Goal: Task Accomplishment & Management: Manage account settings

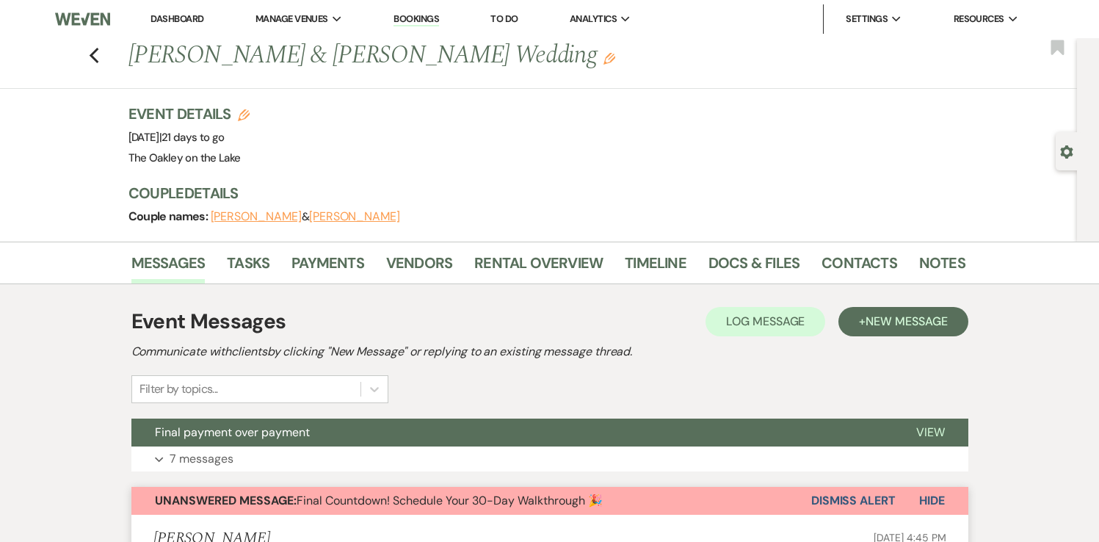
click at [174, 19] on link "Dashboard" at bounding box center [177, 18] width 53 height 12
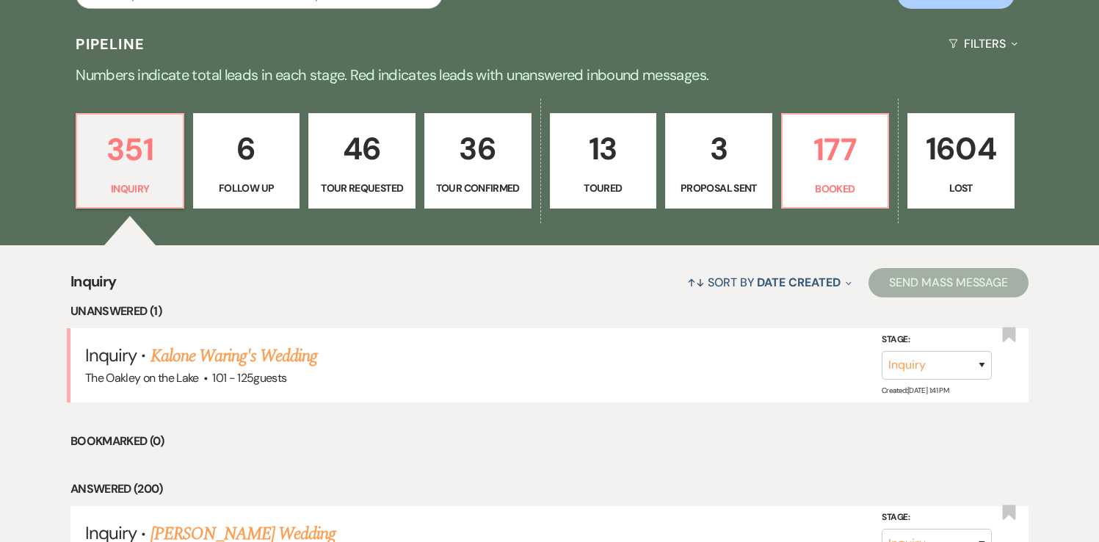
scroll to position [312, 0]
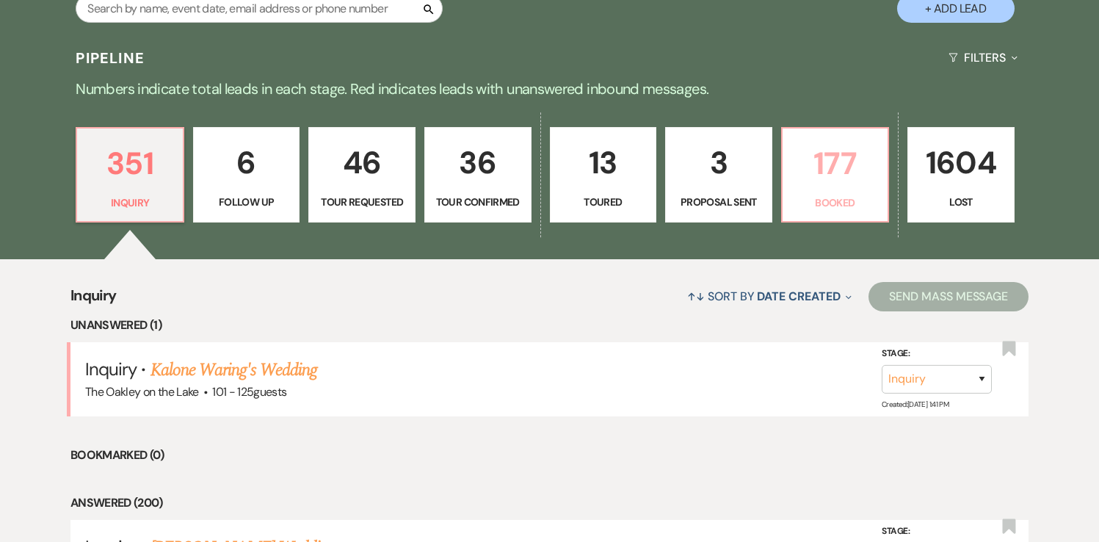
click at [844, 170] on p "177" at bounding box center [835, 163] width 88 height 49
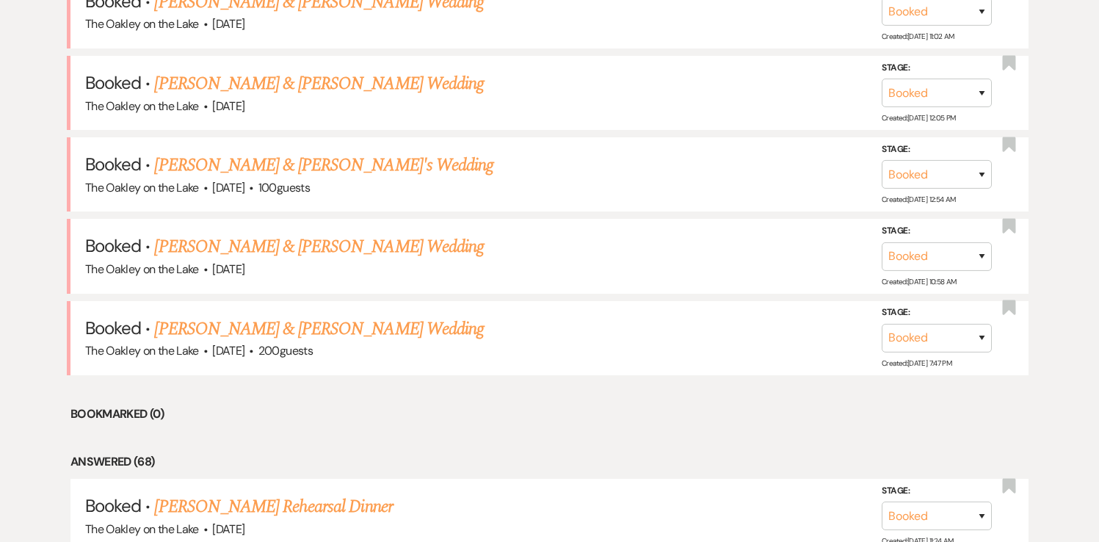
scroll to position [852, 0]
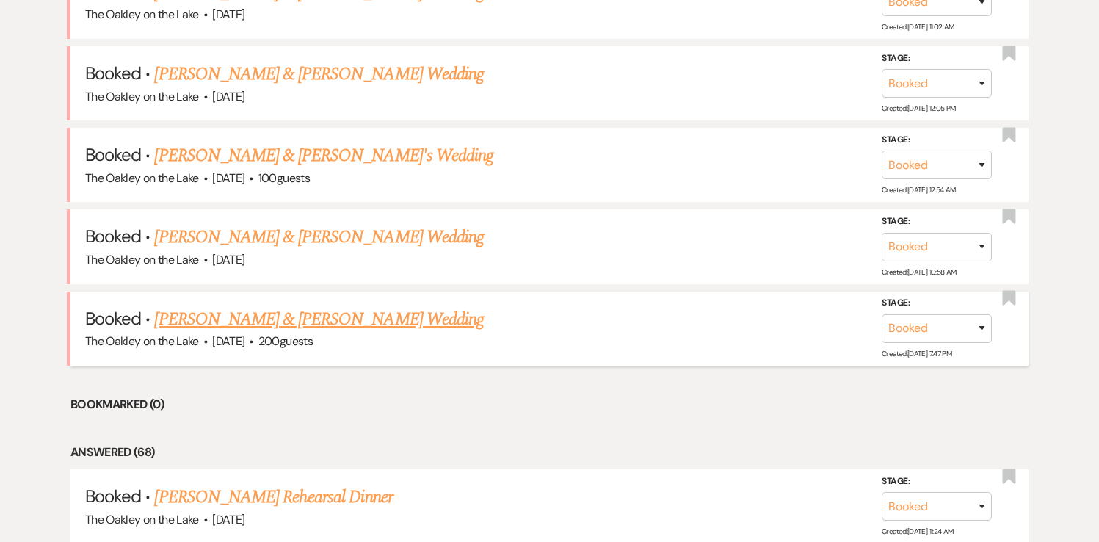
click at [378, 316] on link "[PERSON_NAME] & [PERSON_NAME] Wedding" at bounding box center [318, 319] width 329 height 26
